Goal: Transaction & Acquisition: Purchase product/service

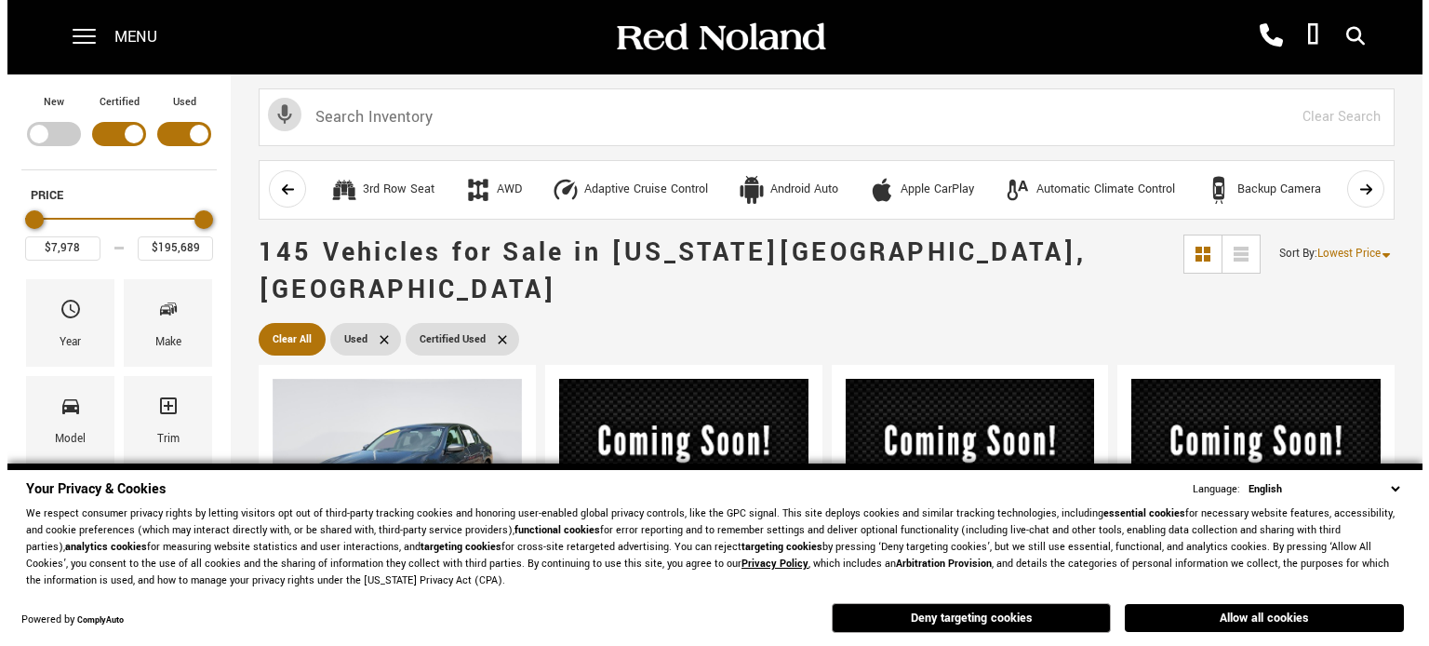
scroll to position [187, 0]
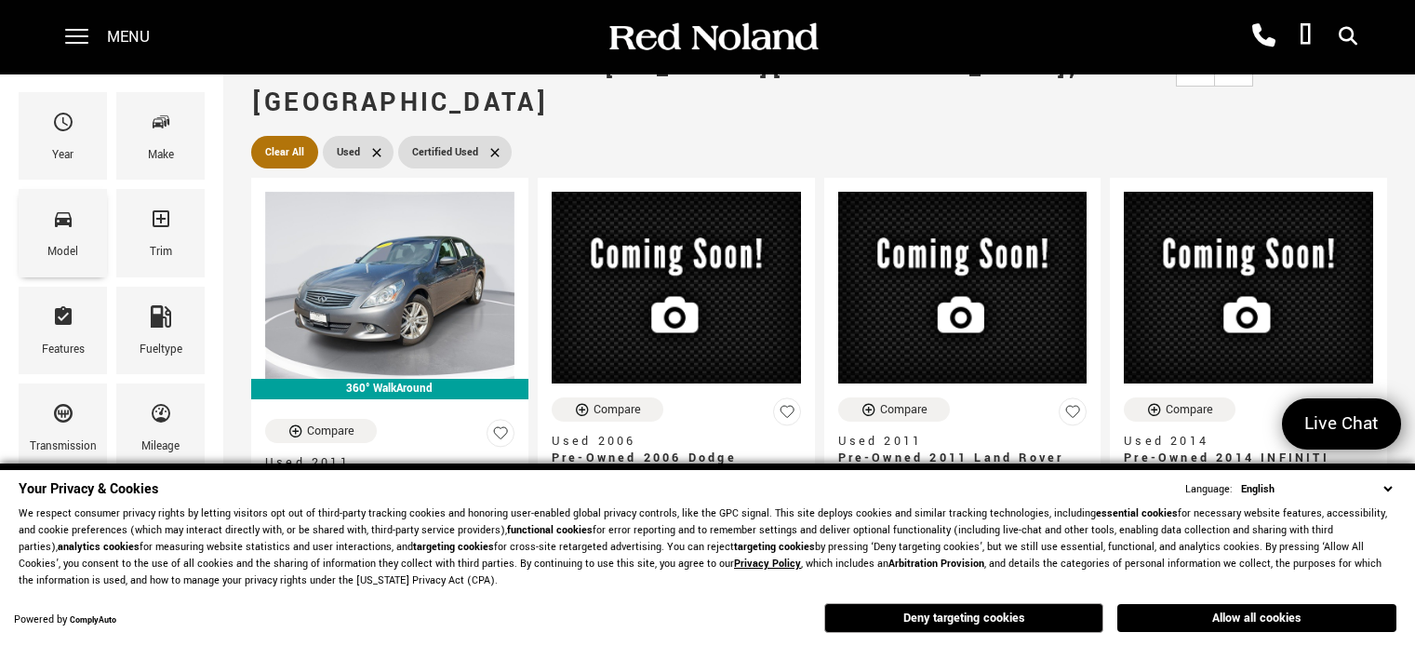
click at [66, 233] on span "Model" at bounding box center [63, 222] width 22 height 39
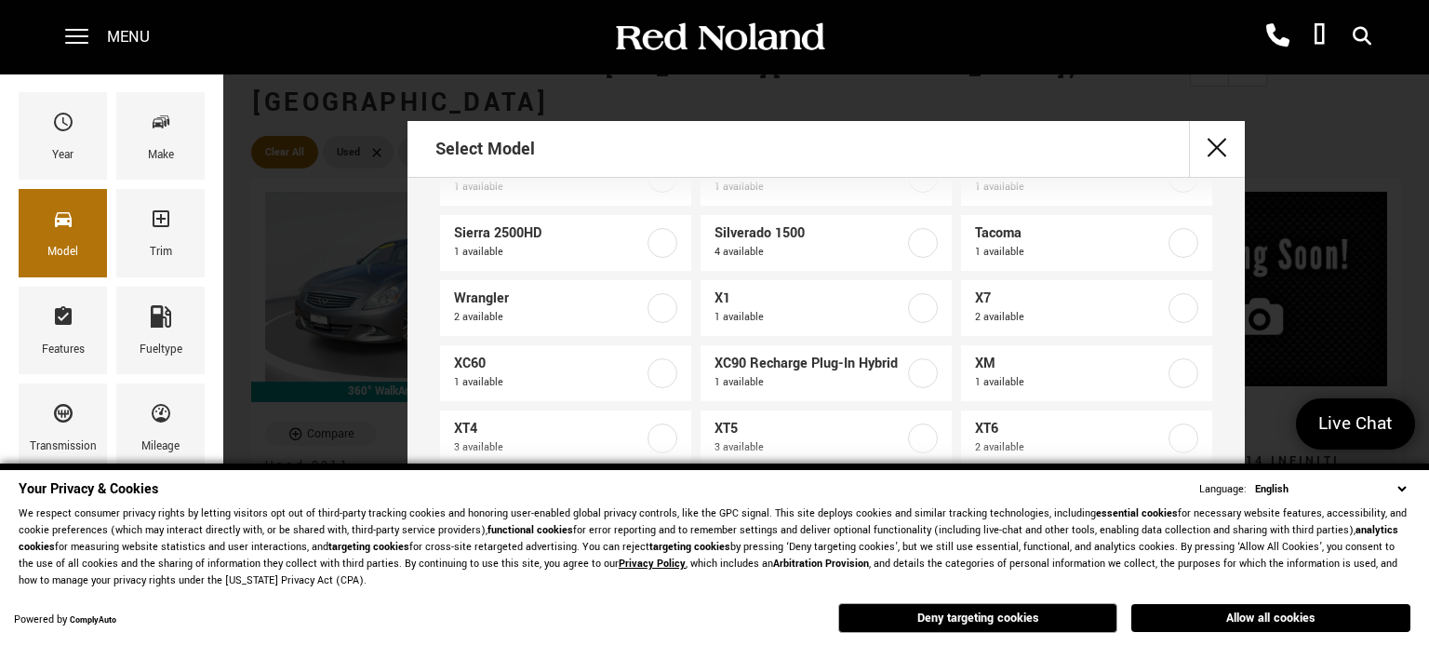
scroll to position [1522, 0]
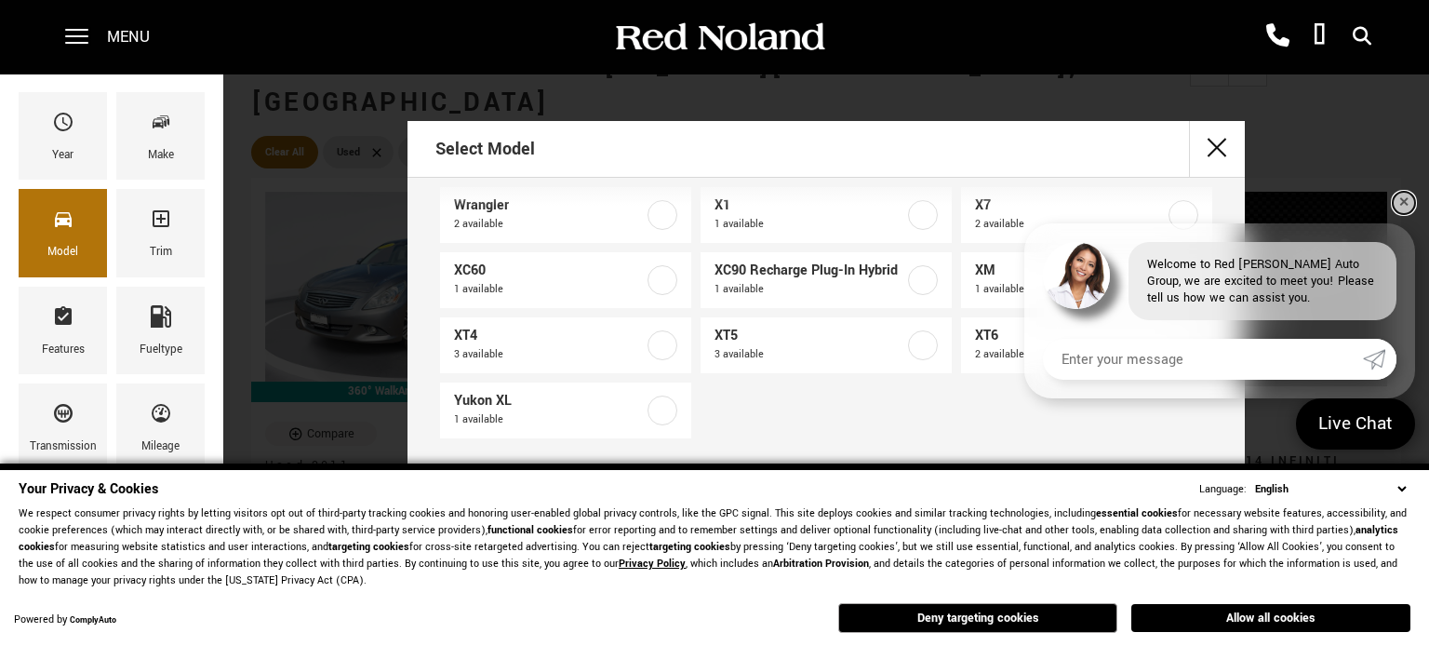
click at [1400, 201] on link "✕" at bounding box center [1404, 203] width 22 height 22
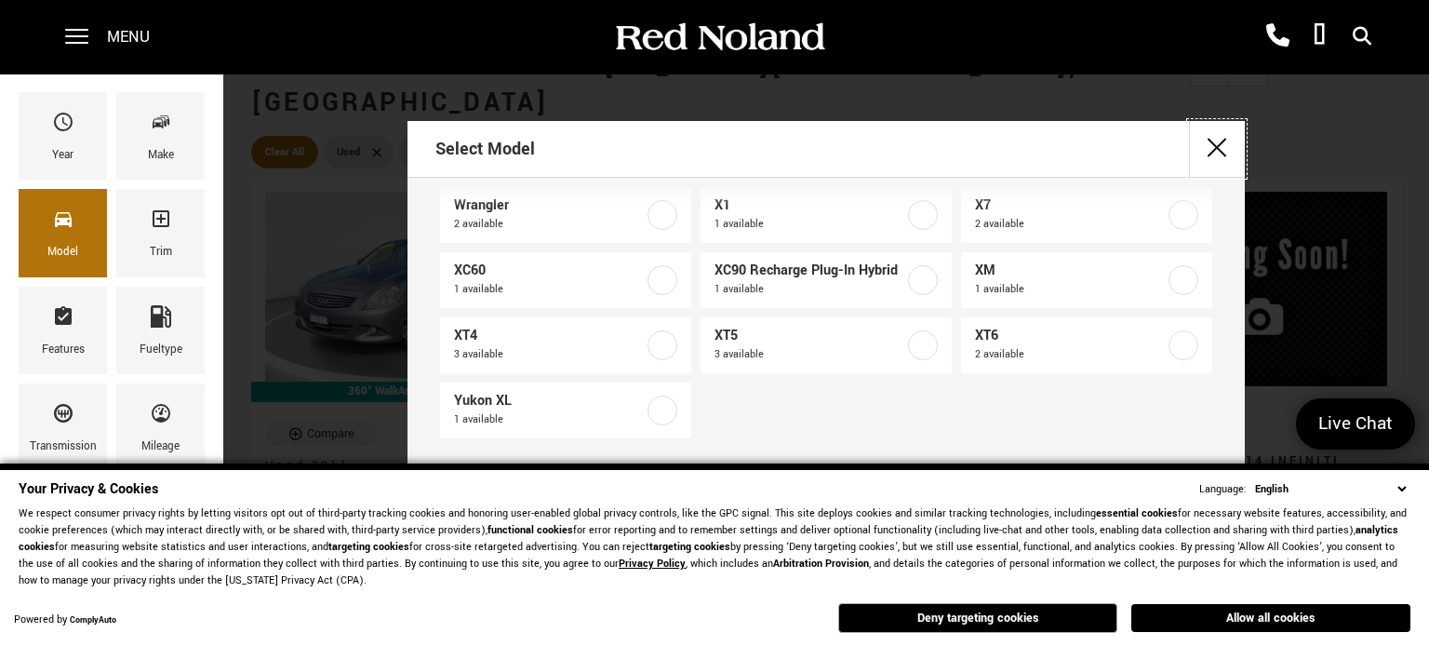
click at [1204, 151] on button "close" at bounding box center [1217, 149] width 56 height 56
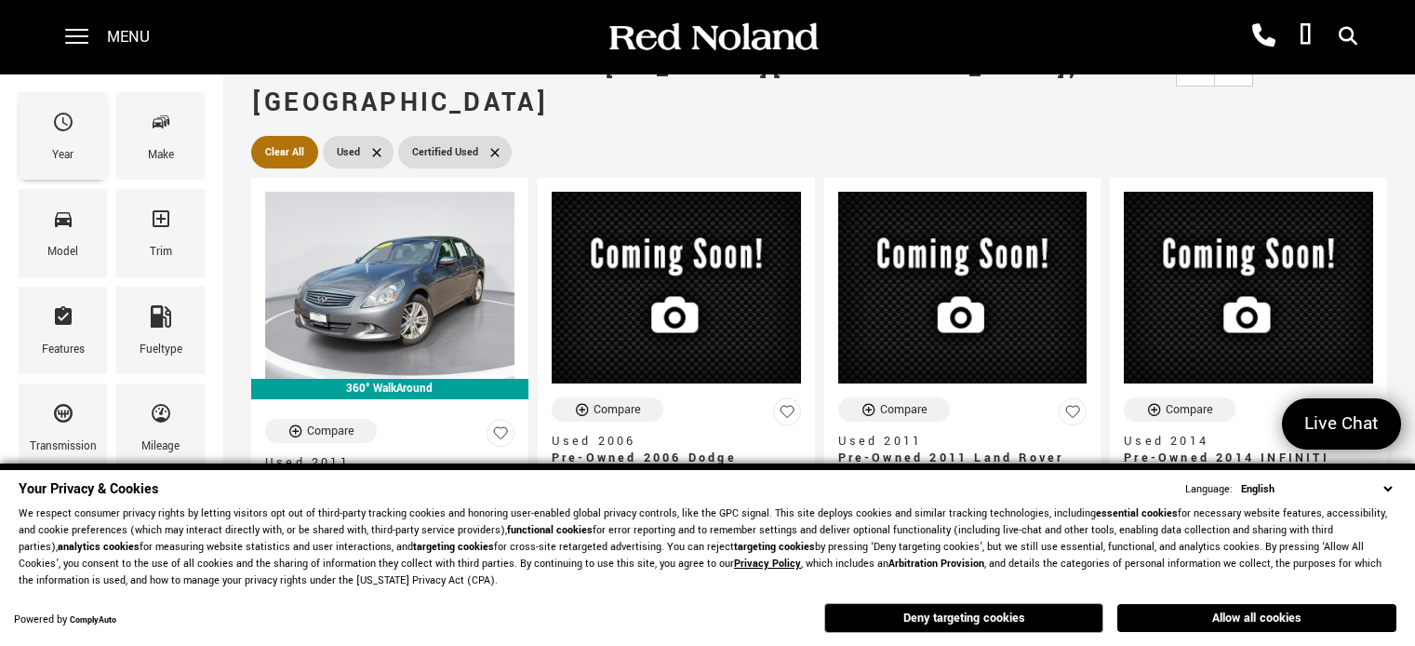
click at [70, 134] on span "Year" at bounding box center [63, 125] width 22 height 39
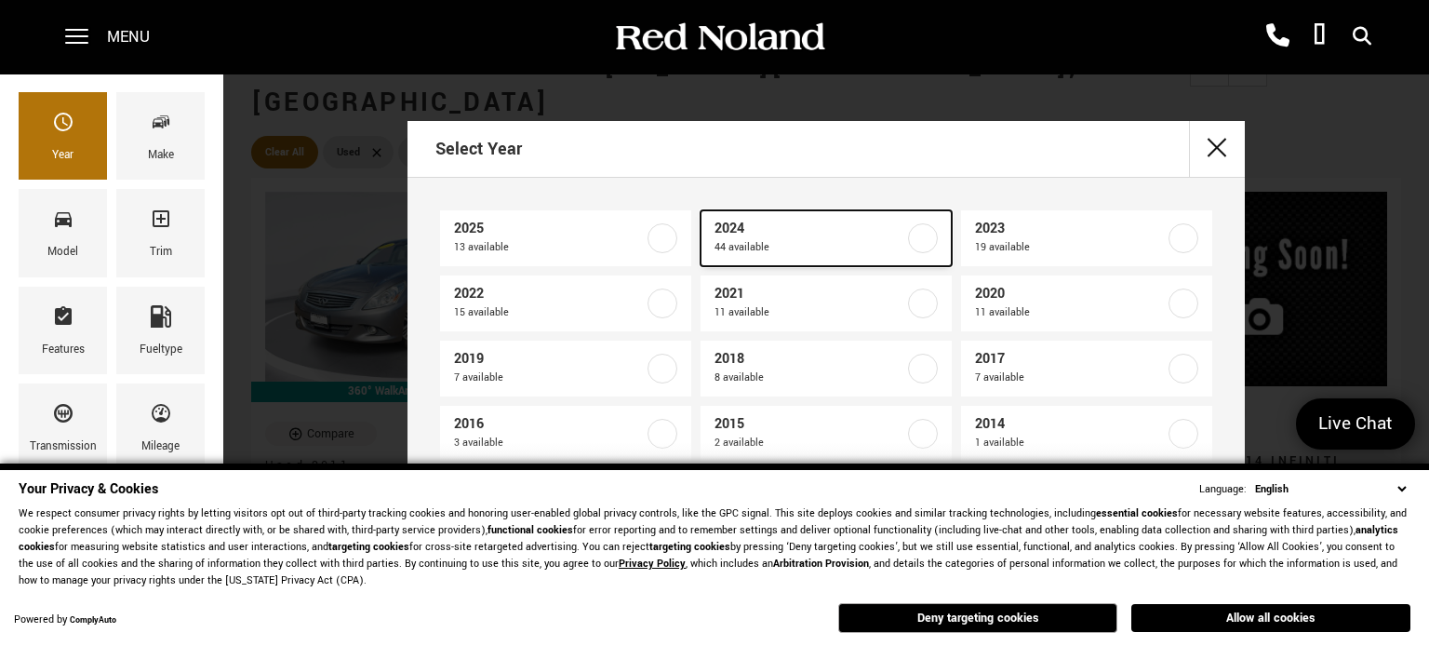
click at [897, 243] on link "2024 44 available" at bounding box center [826, 238] width 251 height 56
type input "$23,583"
type input "$154,532"
checkbox input "true"
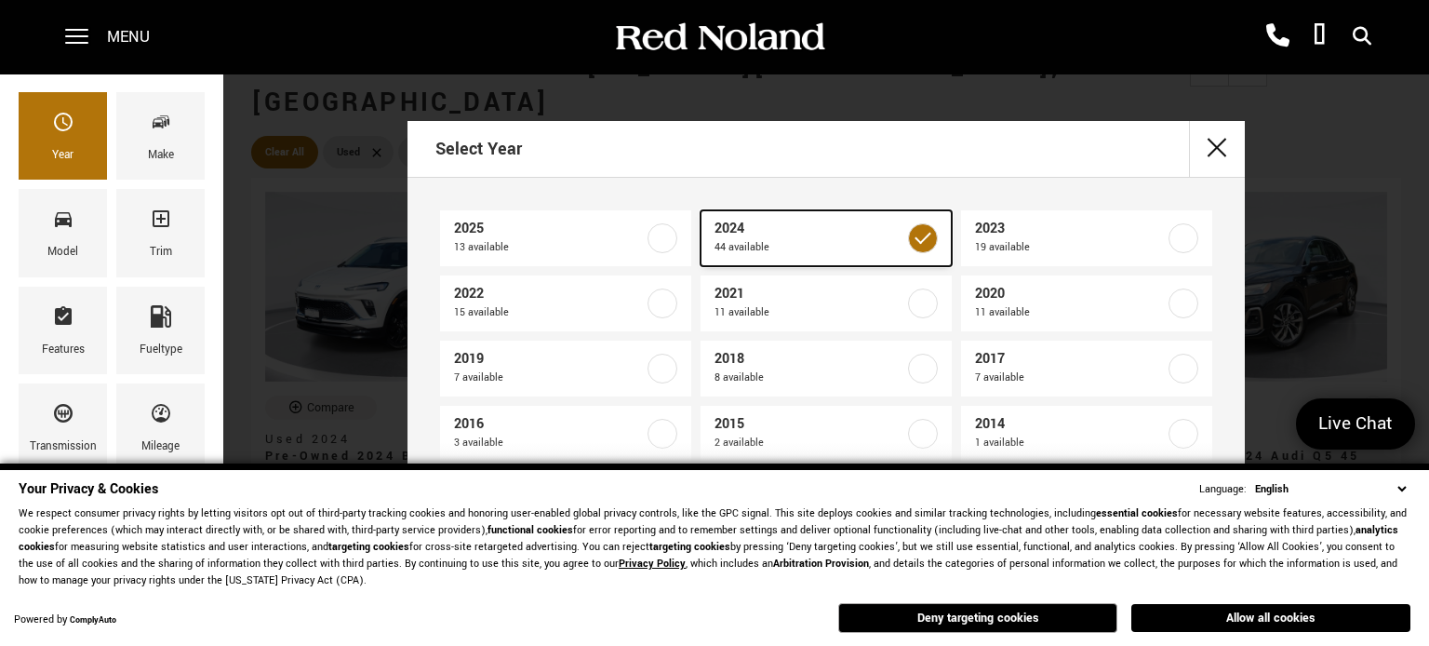
click at [917, 244] on label at bounding box center [923, 238] width 30 height 30
type input "$7,978"
type input "$195,689"
checkbox input "false"
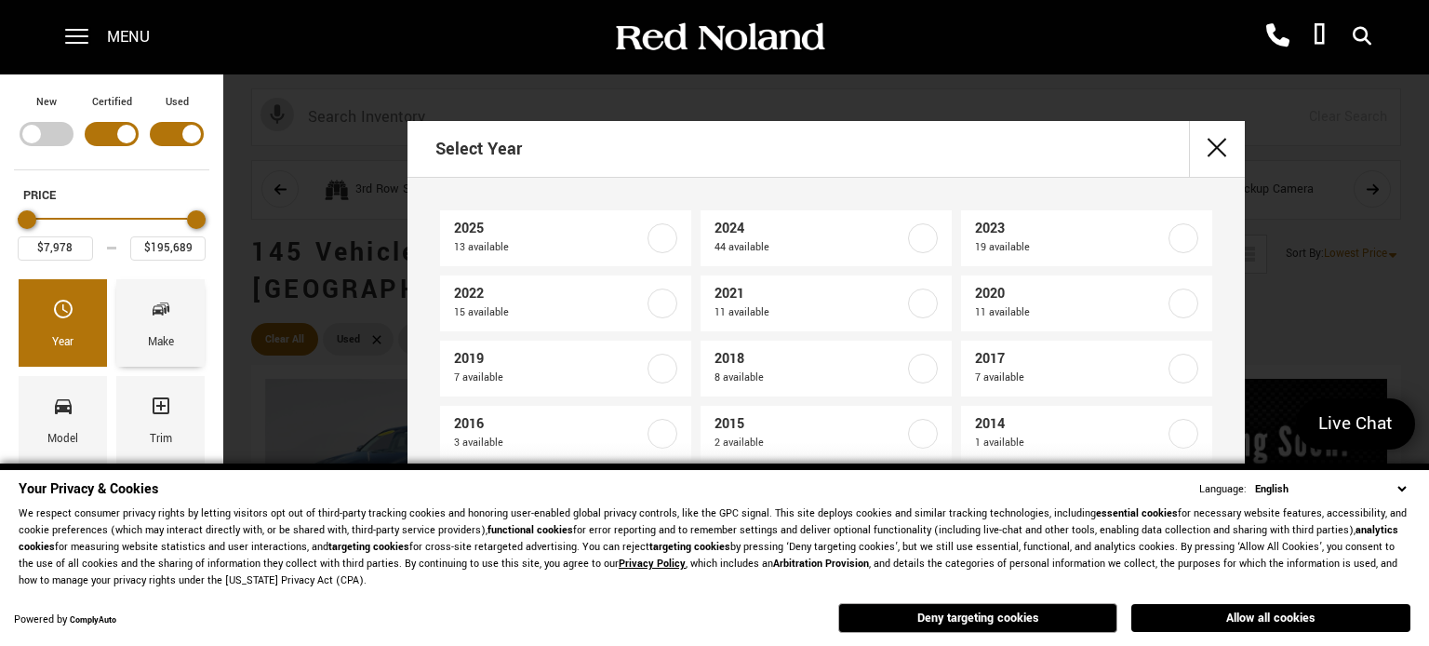
click at [175, 317] on div "Make" at bounding box center [160, 322] width 88 height 87
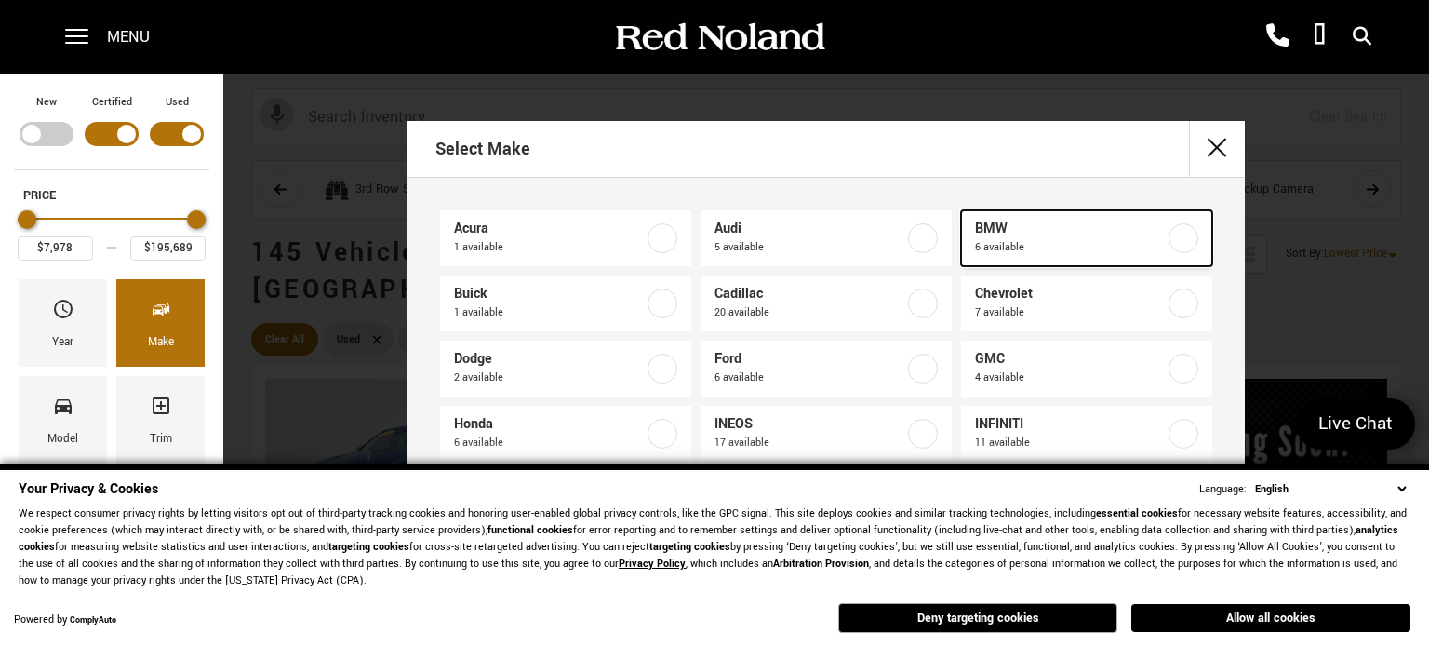
click at [1169, 237] on label at bounding box center [1184, 238] width 30 height 30
type input "$23,539"
type input "$85,639"
checkbox input "true"
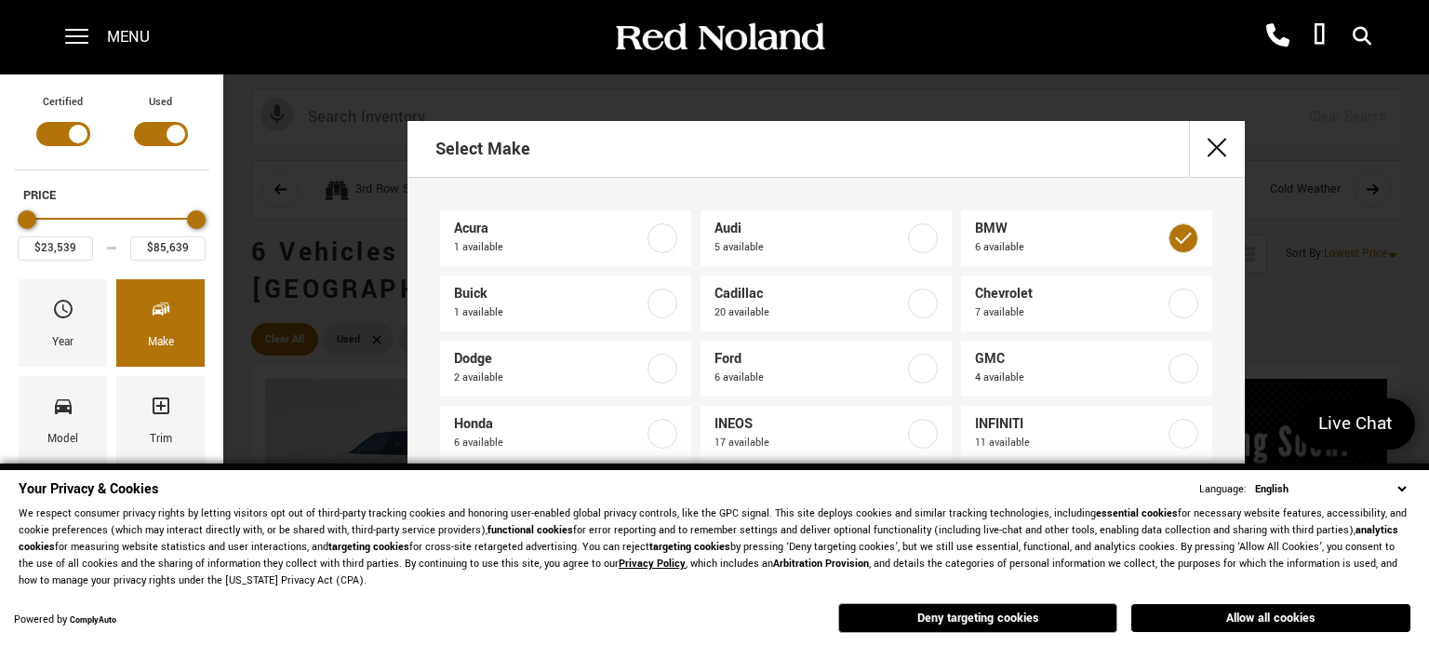
click at [1112, 155] on div "Select Make" at bounding box center [827, 149] width 838 height 57
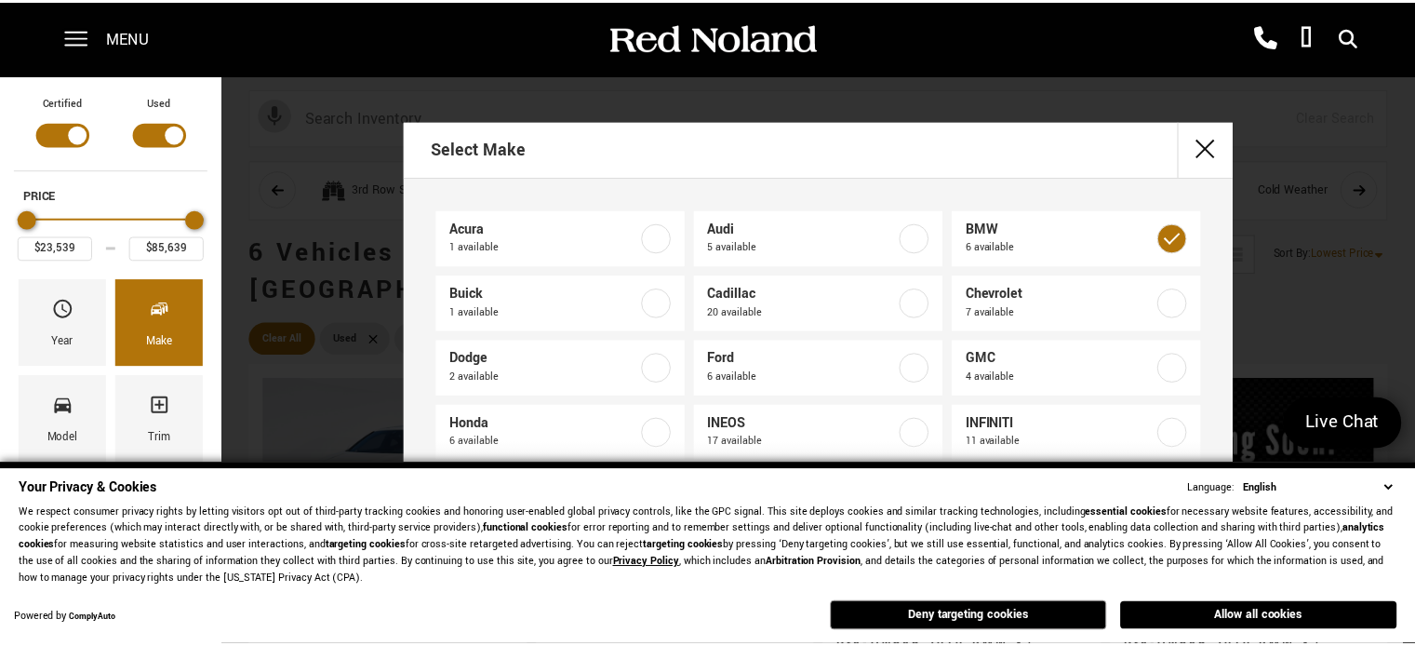
scroll to position [284, 0]
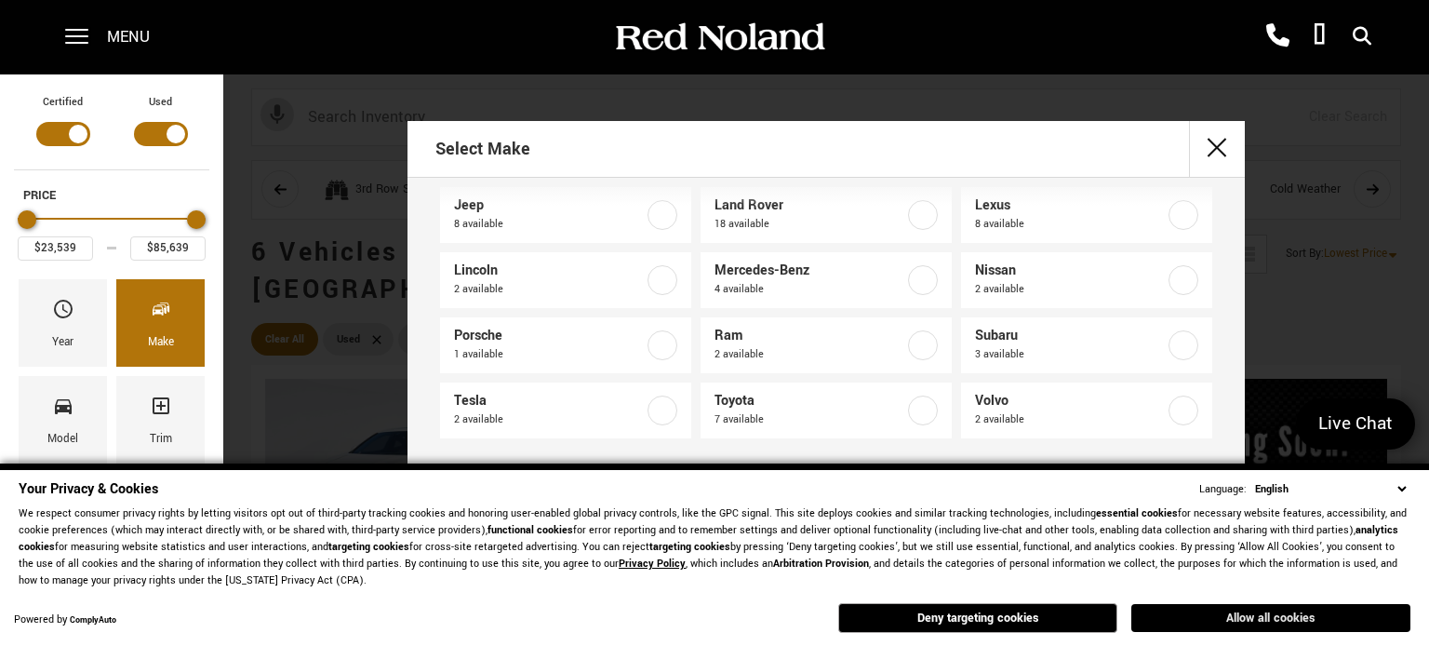
click at [1210, 620] on button "Allow all cookies" at bounding box center [1271, 618] width 279 height 28
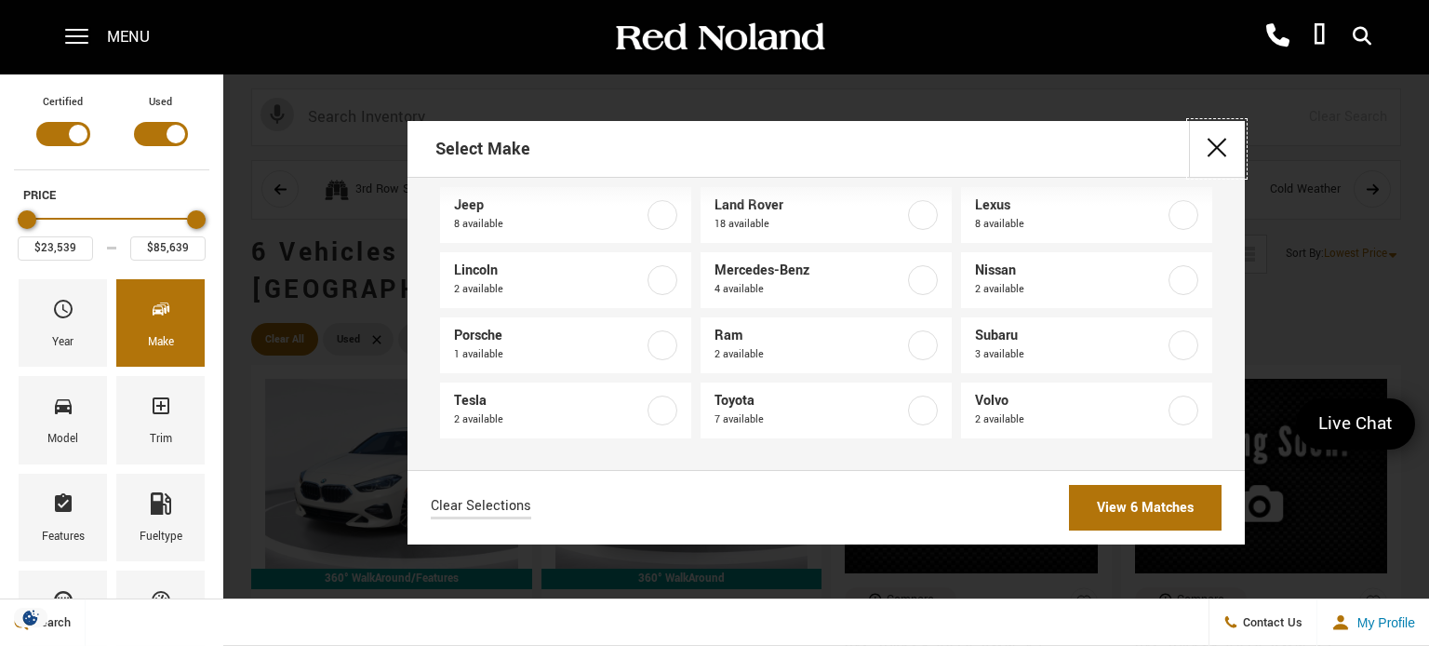
click at [1214, 144] on button "close" at bounding box center [1217, 149] width 56 height 56
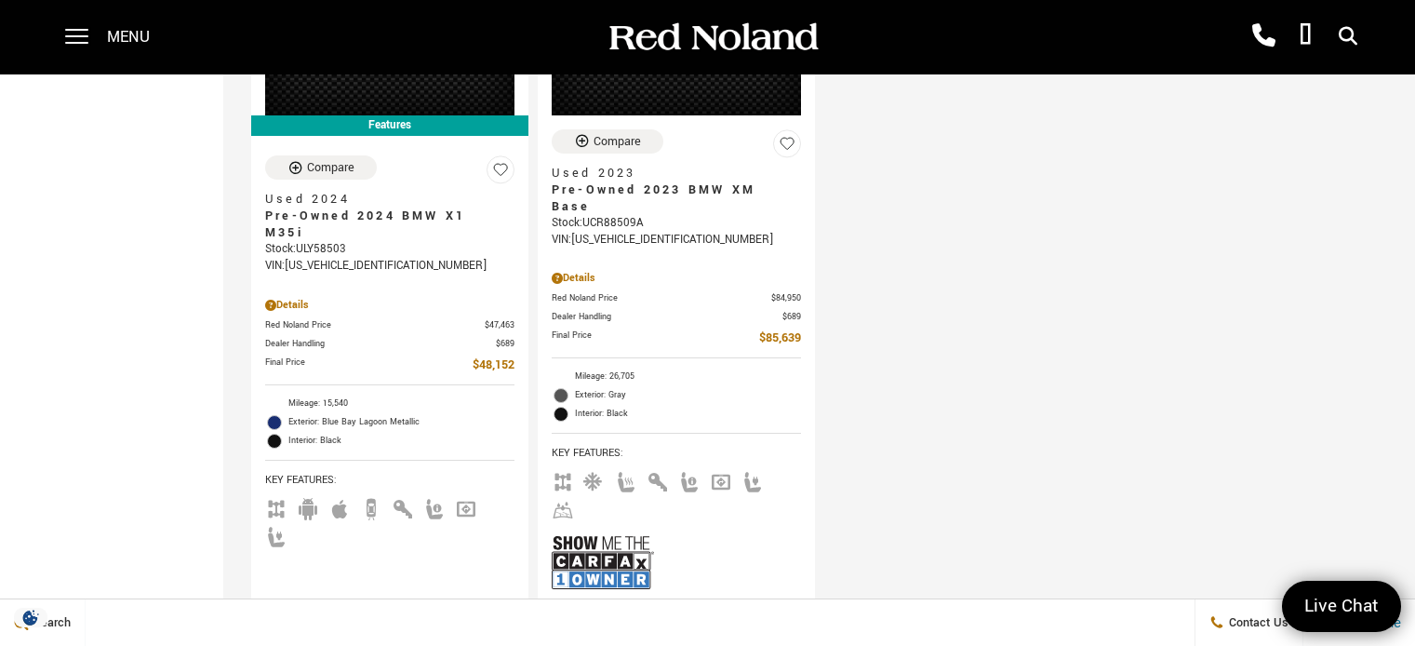
scroll to position [1306, 0]
